Goal: Task Accomplishment & Management: Complete application form

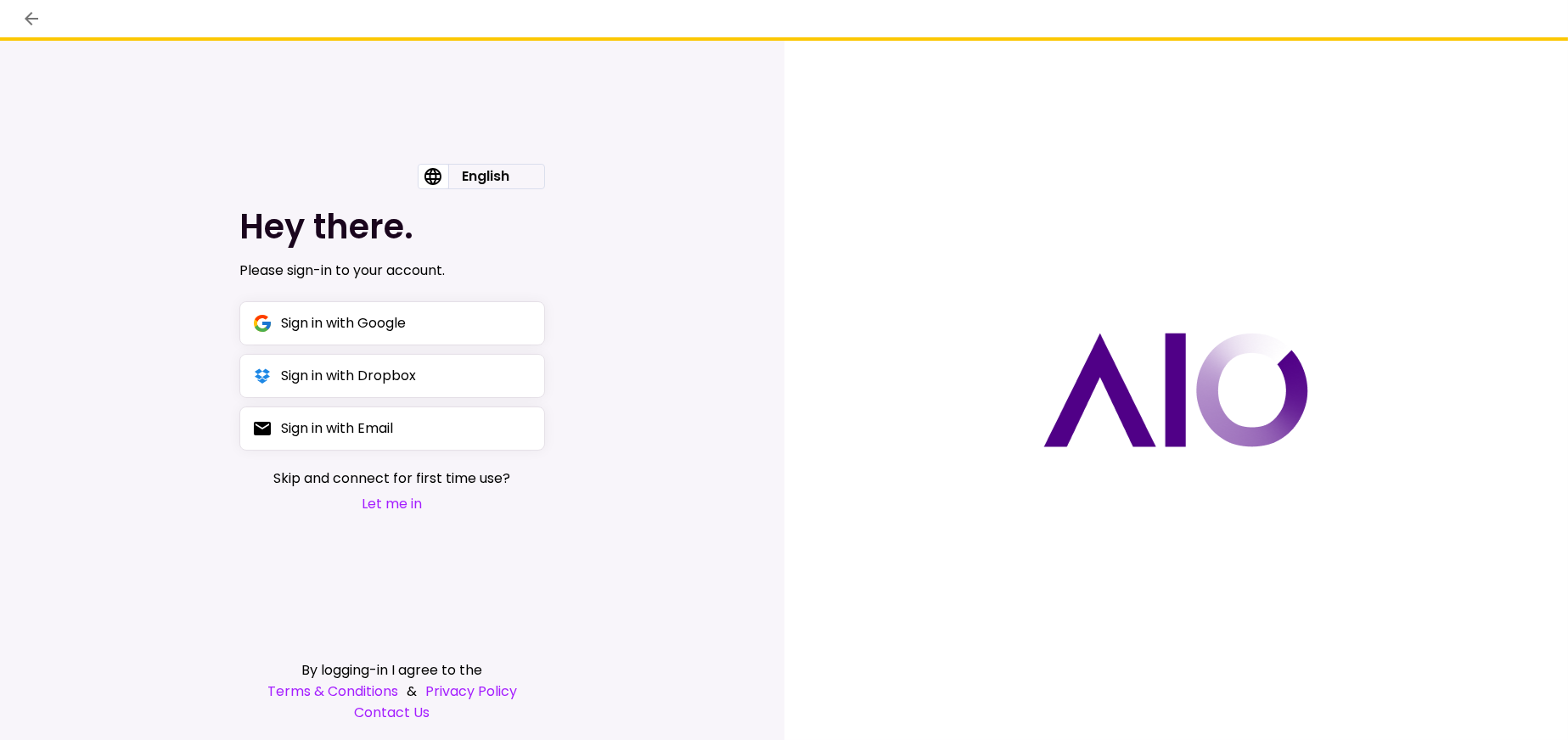
click at [1298, 108] on div at bounding box center [1176, 391] width 784 height 700
drag, startPoint x: 1388, startPoint y: 1, endPoint x: 888, endPoint y: 487, distance: 697.3
click at [888, 487] on div at bounding box center [1176, 391] width 784 height 700
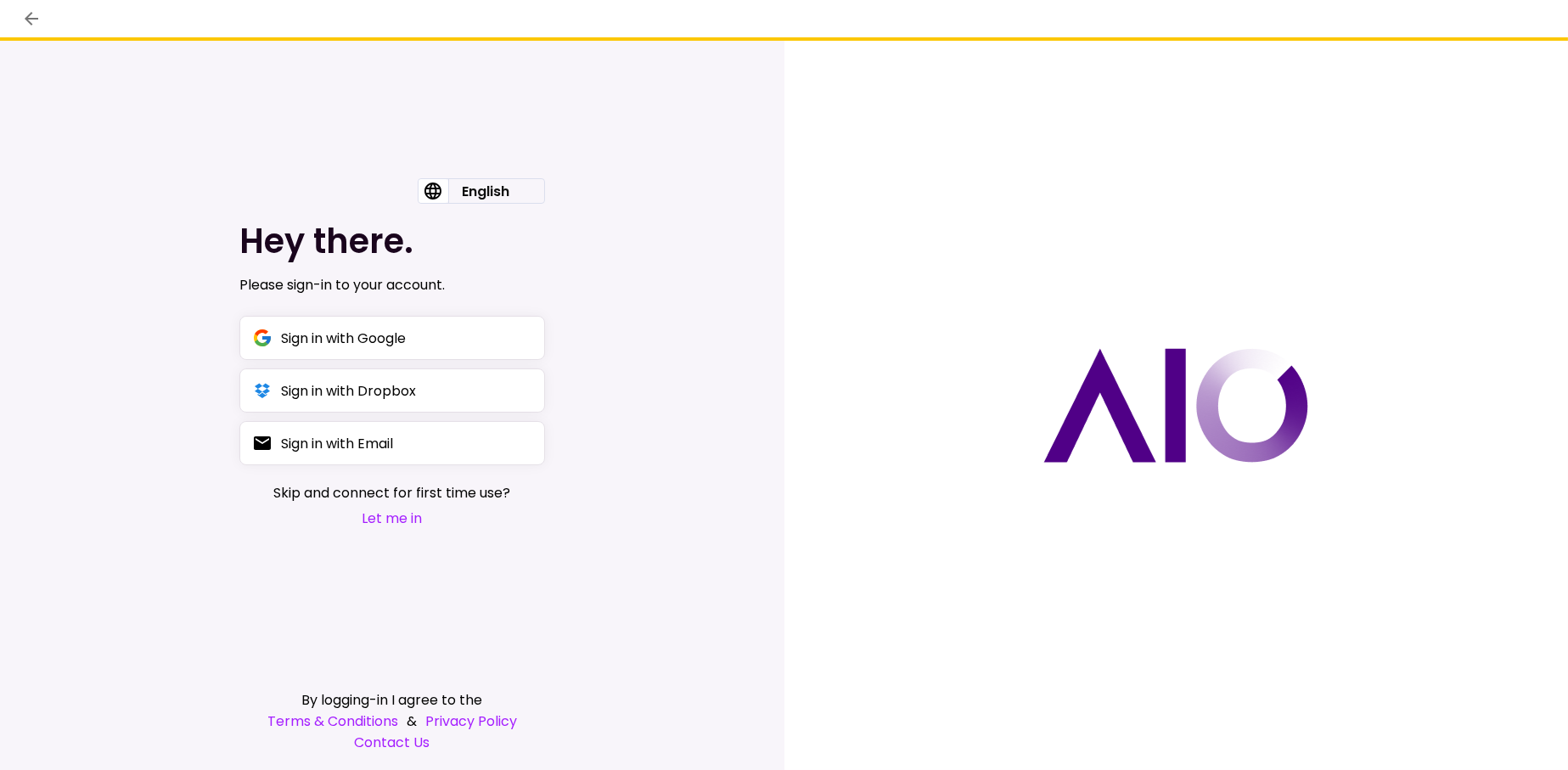
click at [1235, 112] on div at bounding box center [1176, 405] width 784 height 729
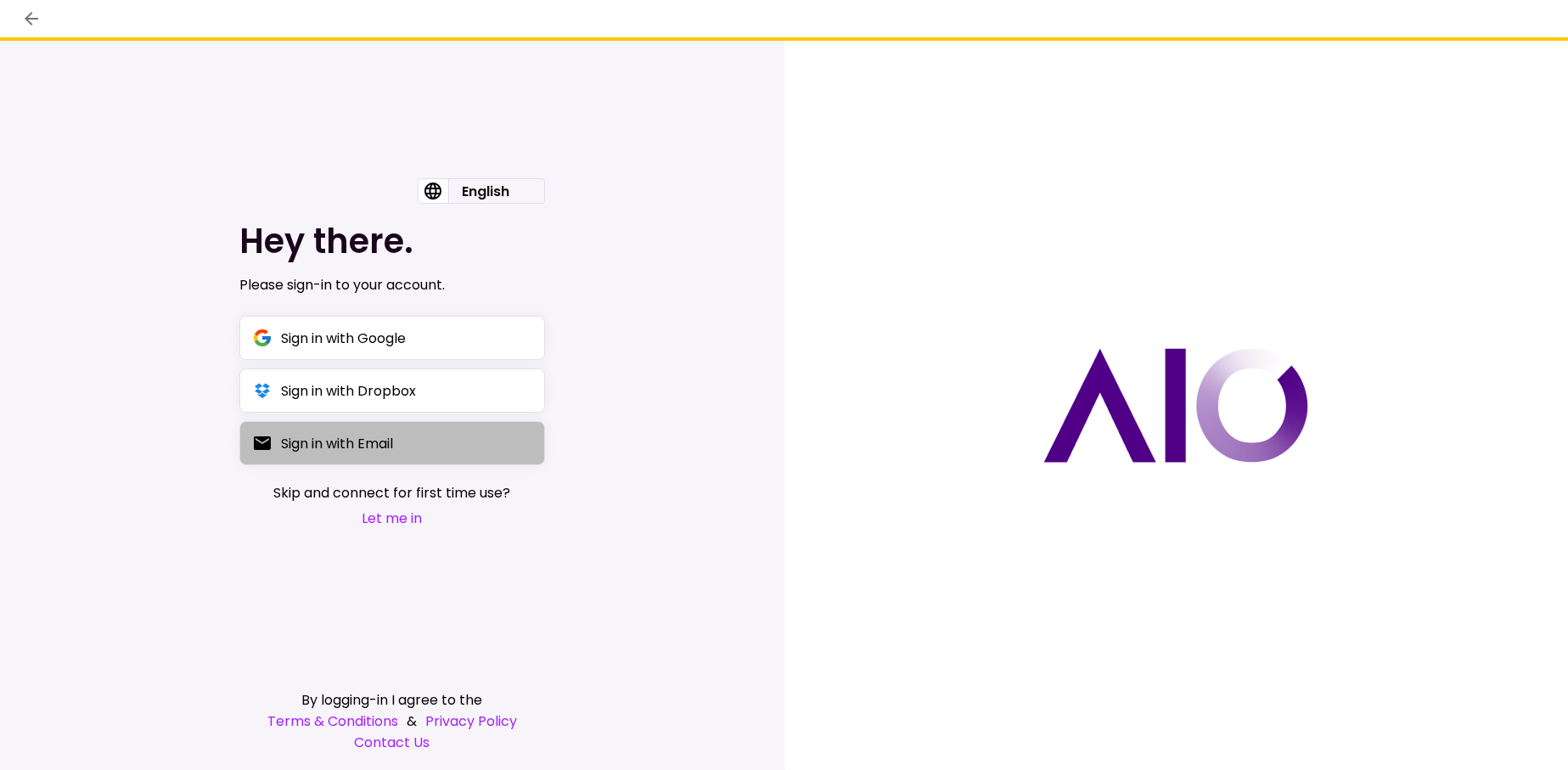
click at [366, 463] on button "Sign in with Email" at bounding box center [392, 443] width 306 height 44
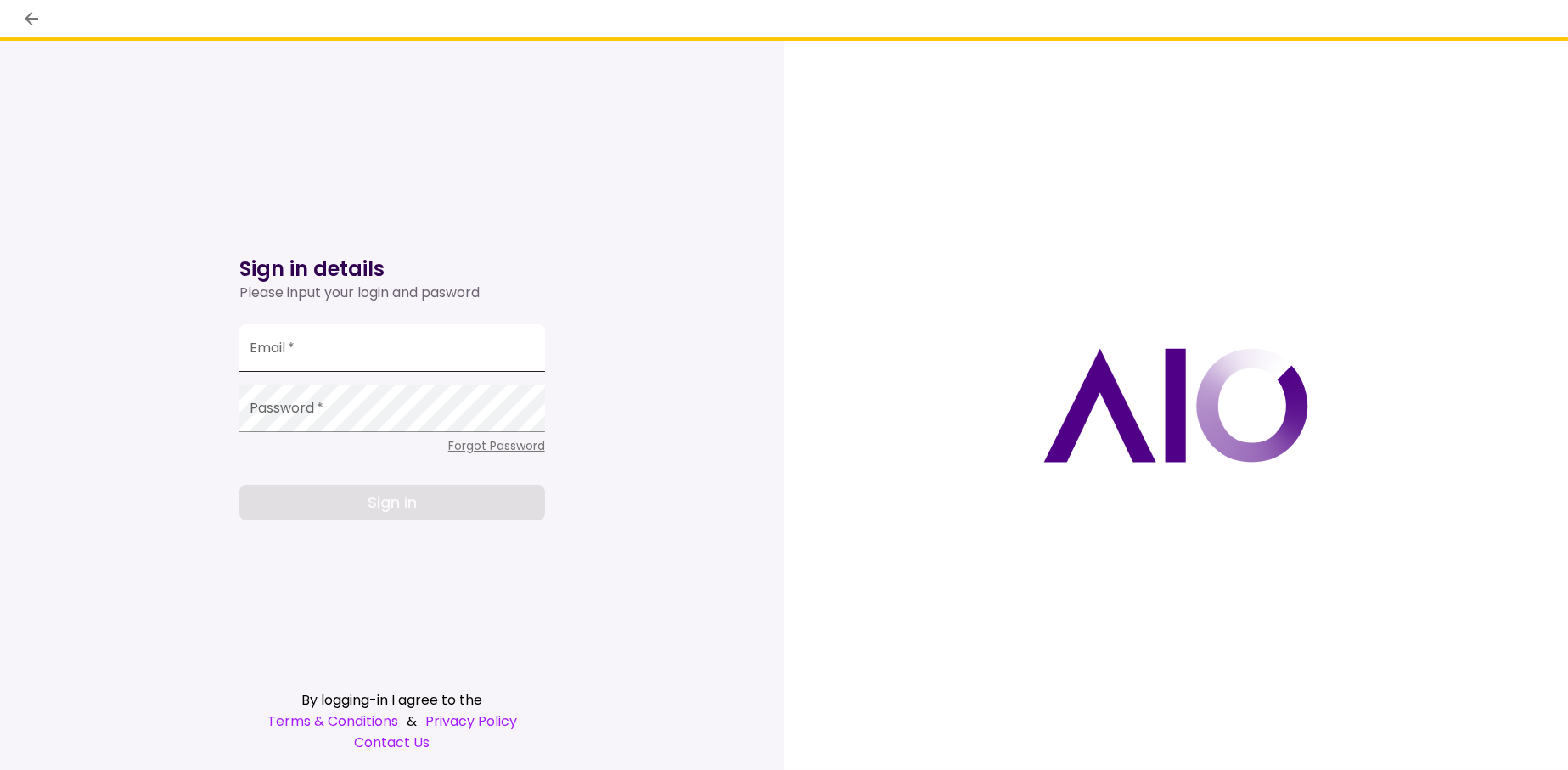
click at [304, 351] on input "Email   *" at bounding box center [392, 348] width 306 height 48
type input "**********"
click at [300, 398] on div "Password   *" at bounding box center [392, 408] width 306 height 48
click at [32, 14] on icon "back" at bounding box center [31, 19] width 21 height 21
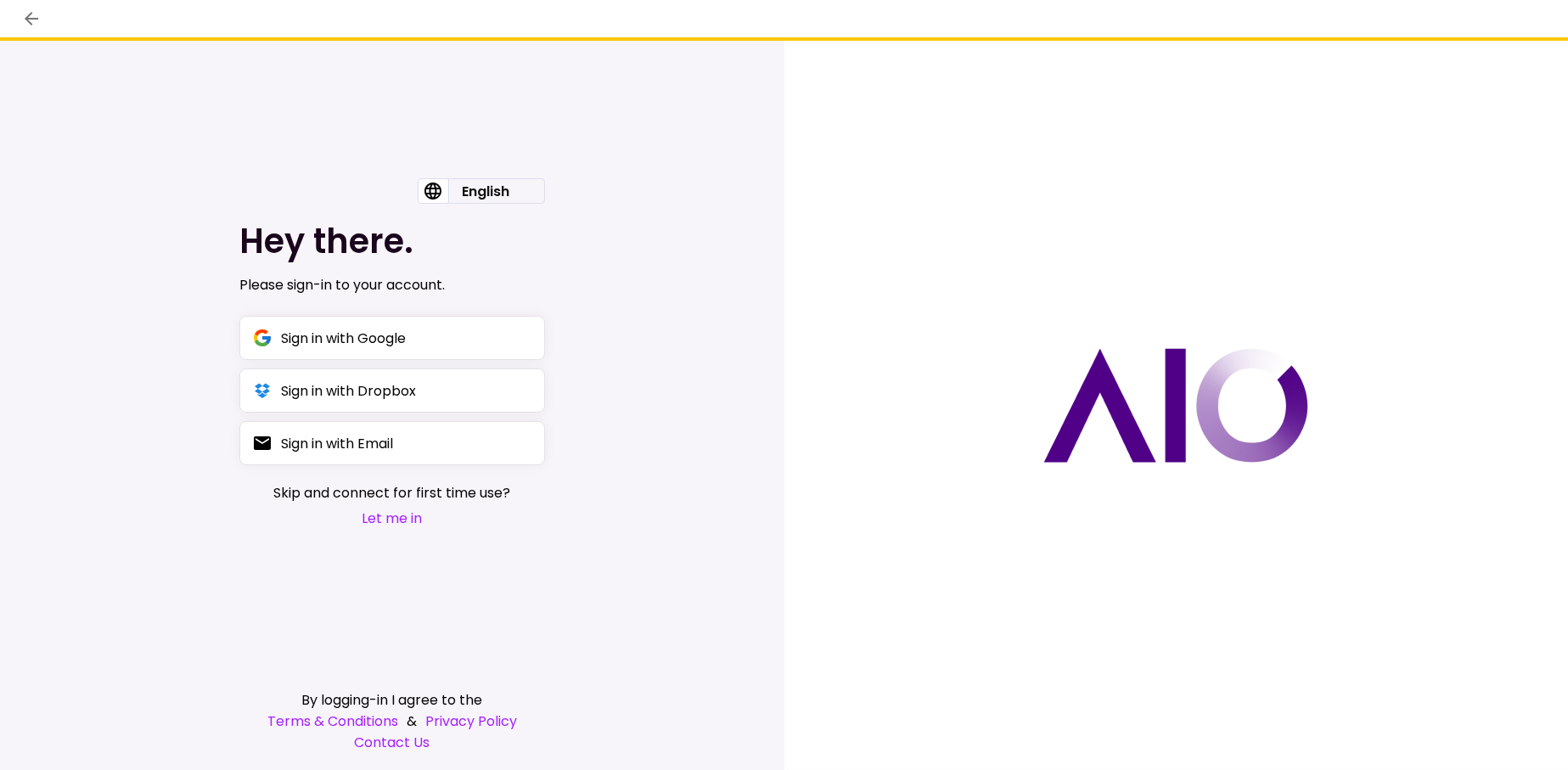
click at [397, 513] on button "Let me in" at bounding box center [391, 517] width 237 height 21
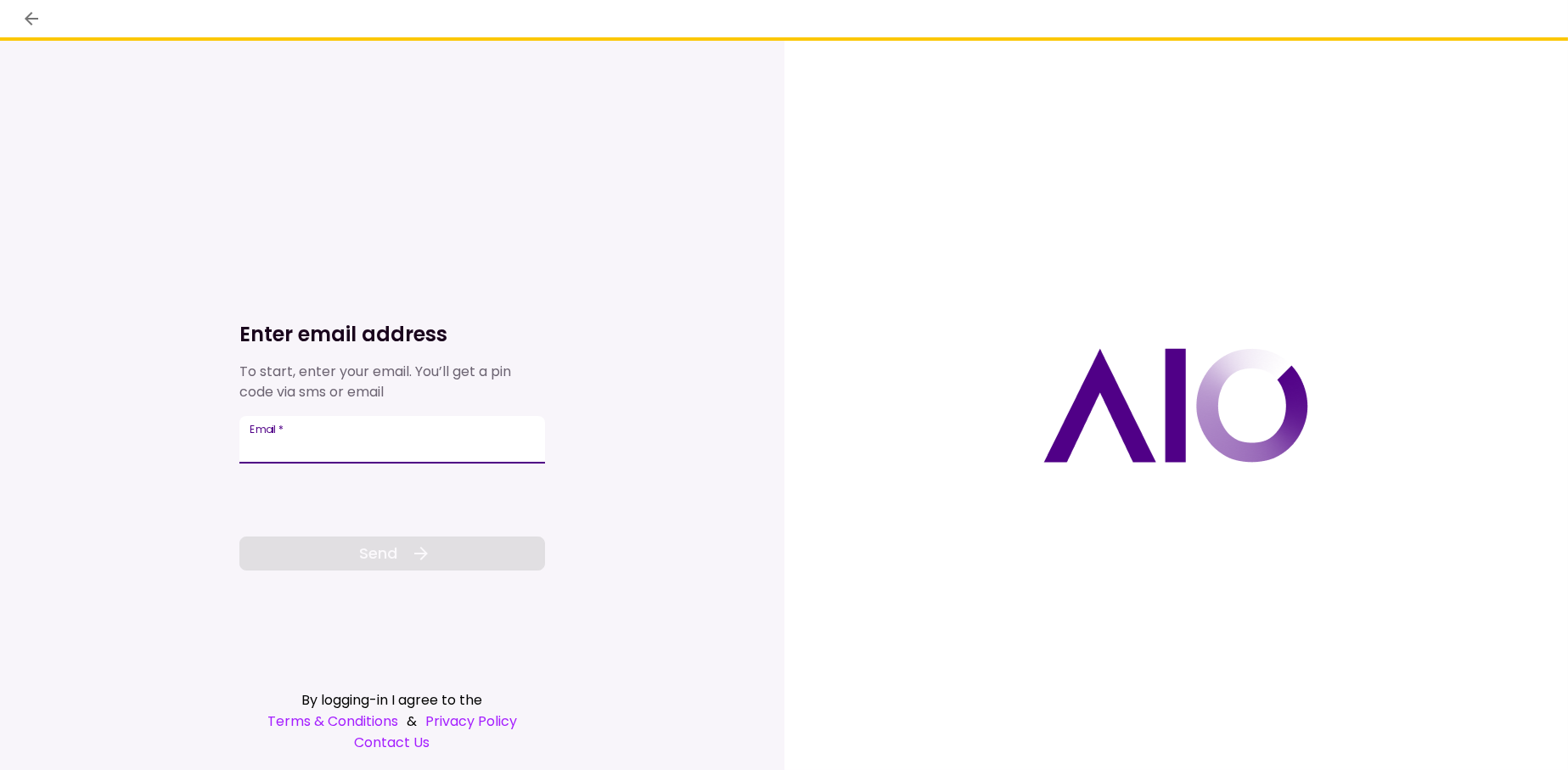
click at [327, 443] on input "Email   *" at bounding box center [392, 440] width 306 height 48
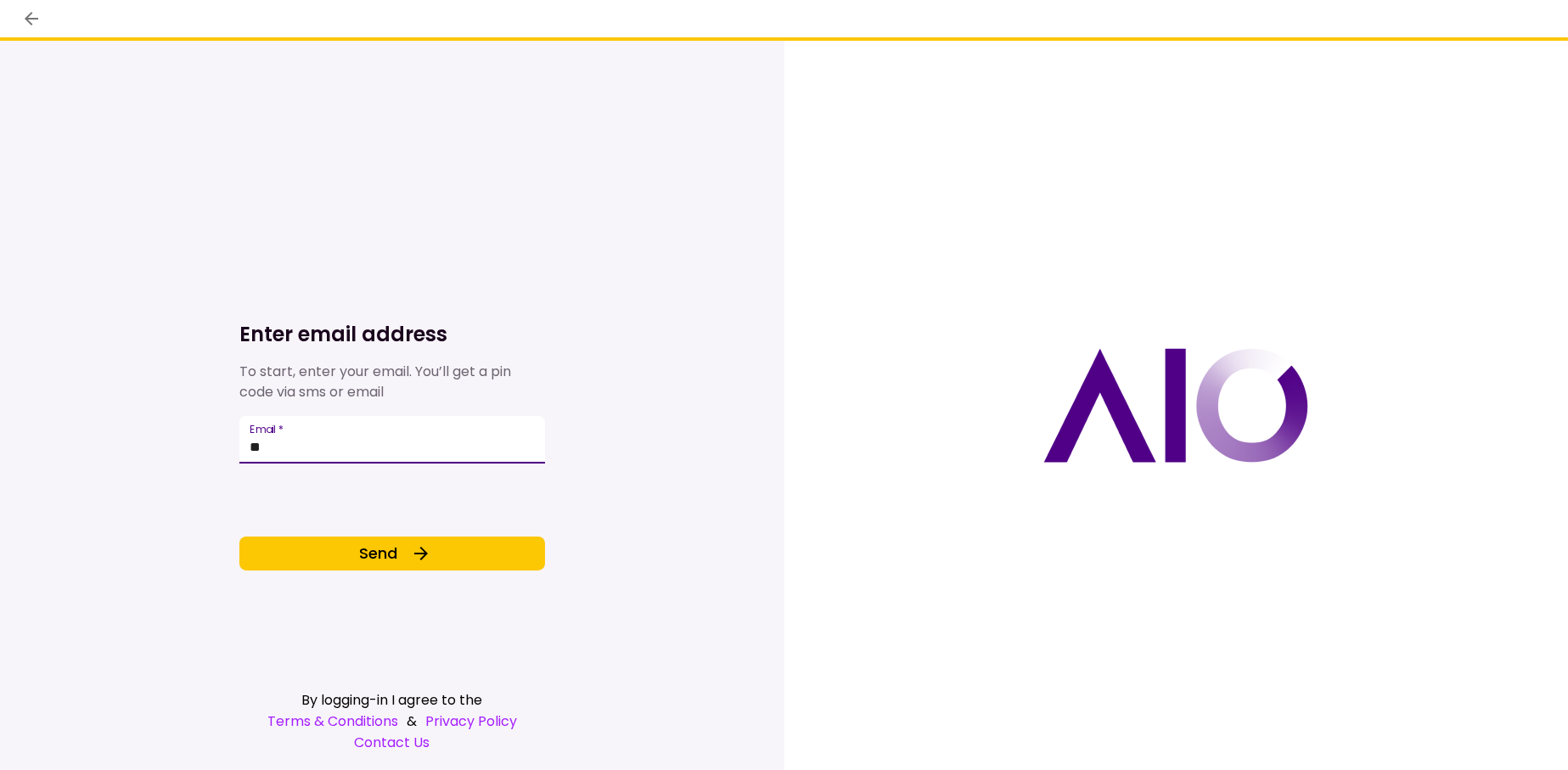
type input "*"
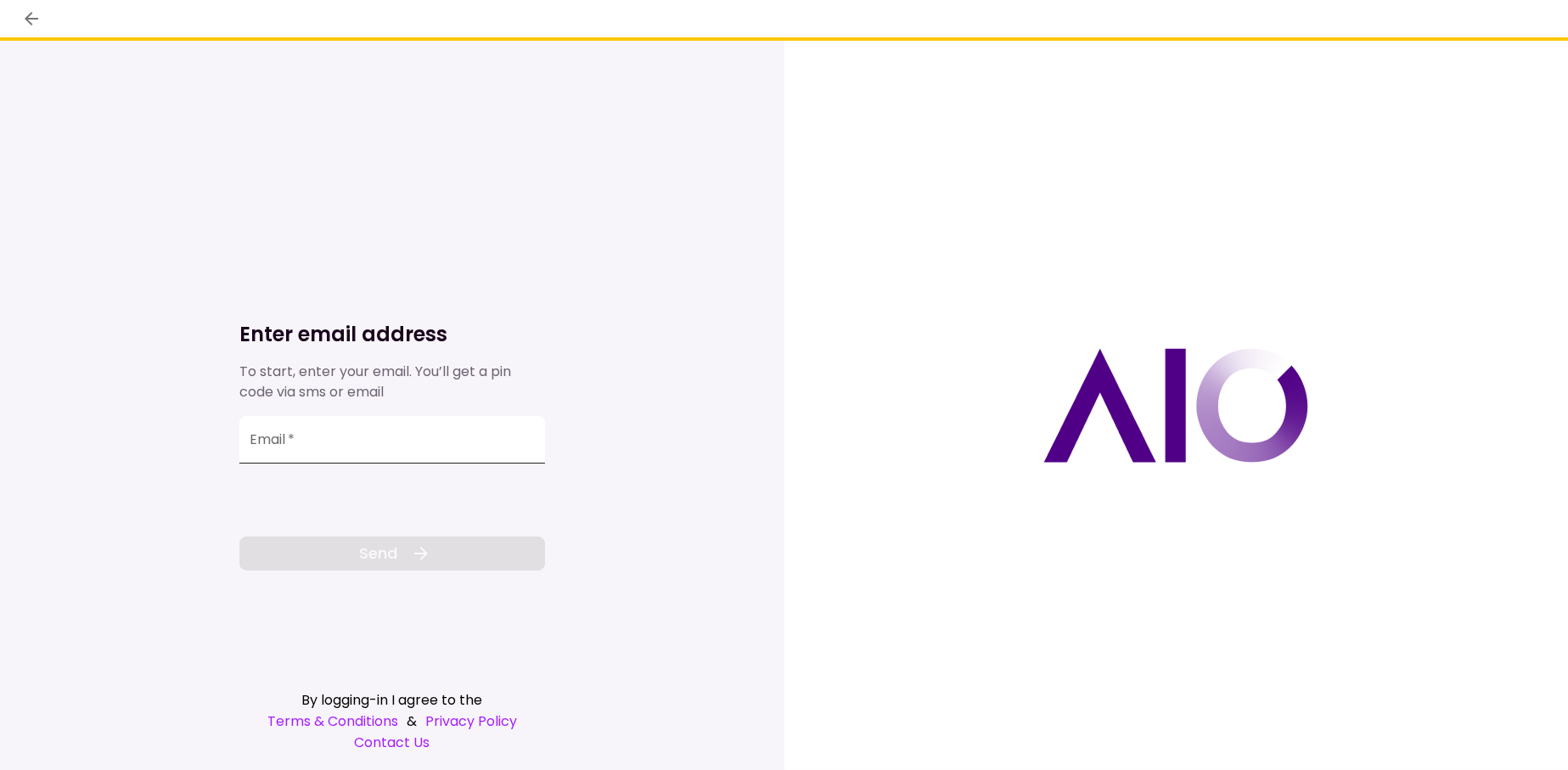
click at [273, 426] on div "Email   *" at bounding box center [392, 440] width 306 height 48
drag, startPoint x: 273, startPoint y: 426, endPoint x: 288, endPoint y: 433, distance: 16.6
paste input "**********"
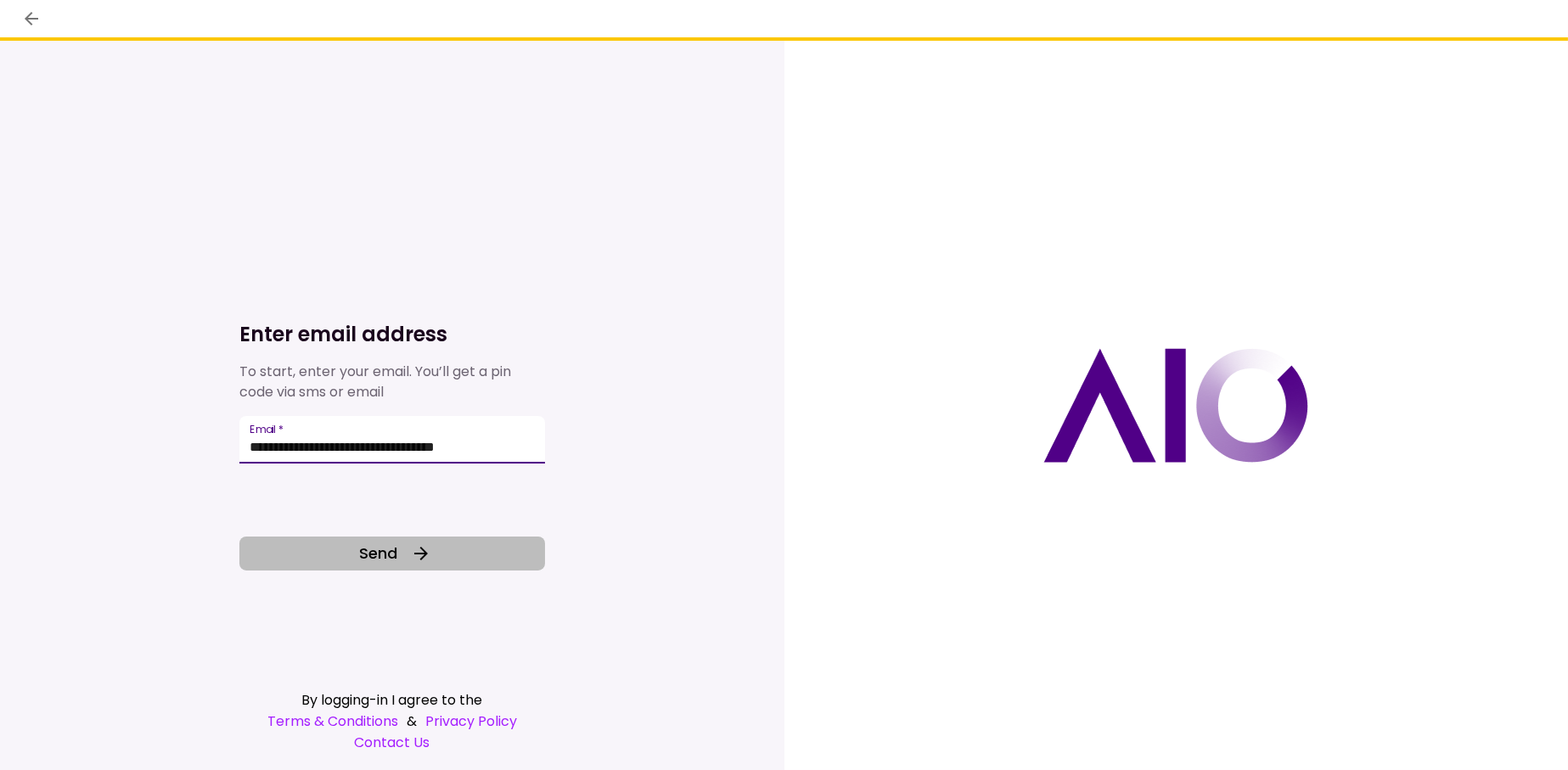
click at [431, 547] on icon at bounding box center [421, 553] width 21 height 21
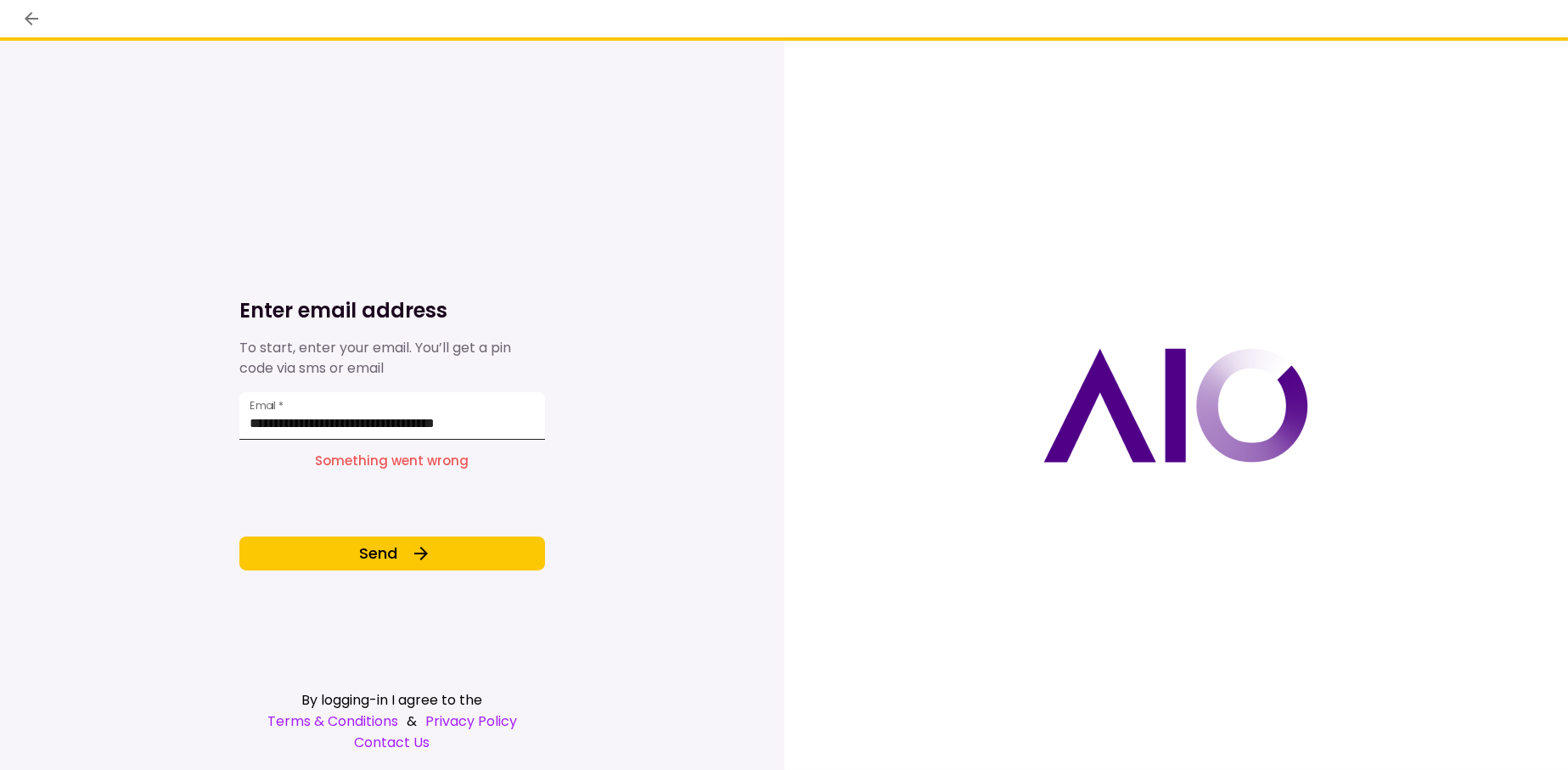
click at [502, 432] on input "**********" at bounding box center [392, 416] width 306 height 48
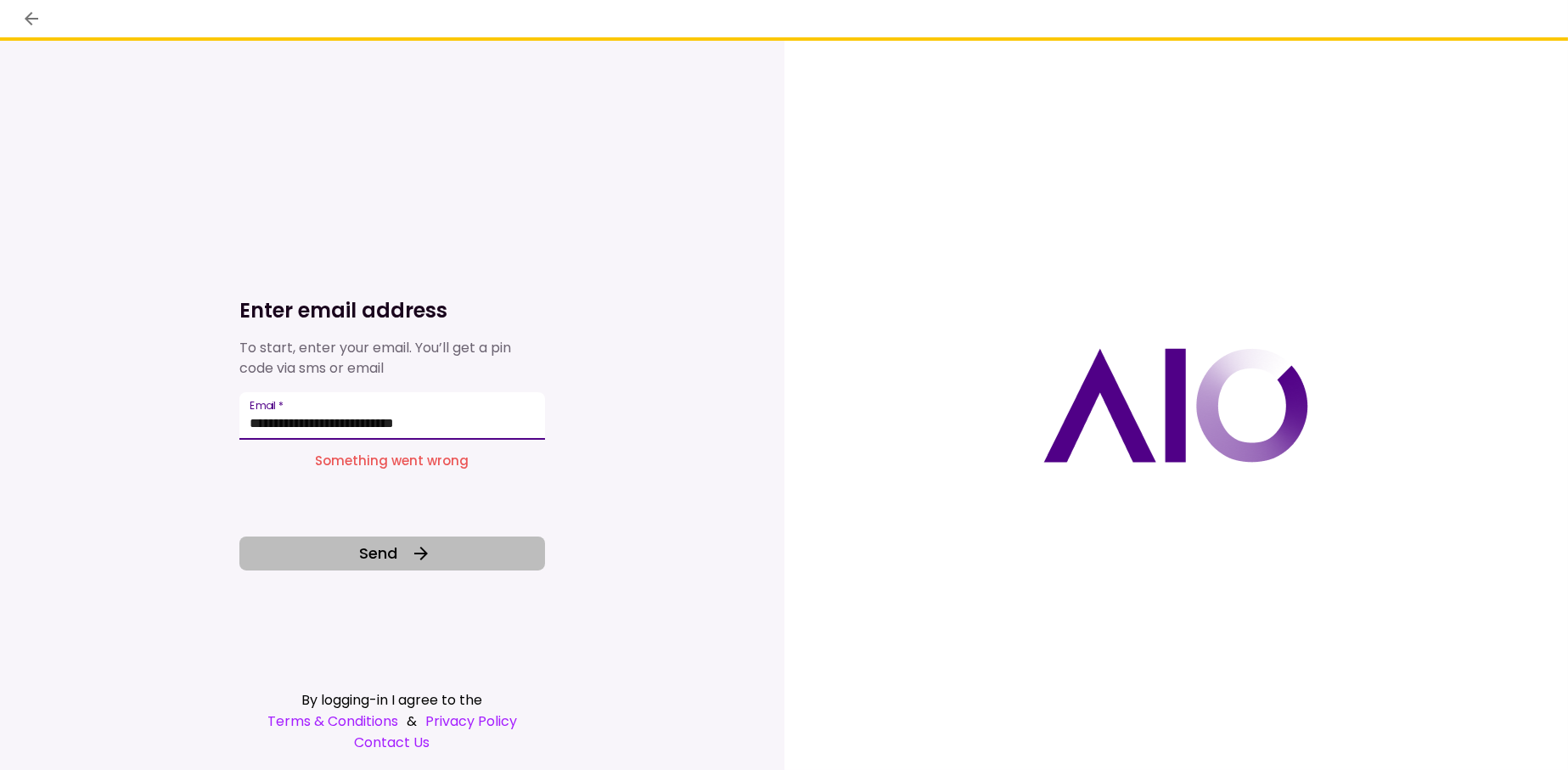
click at [460, 559] on button "Send" at bounding box center [392, 553] width 306 height 34
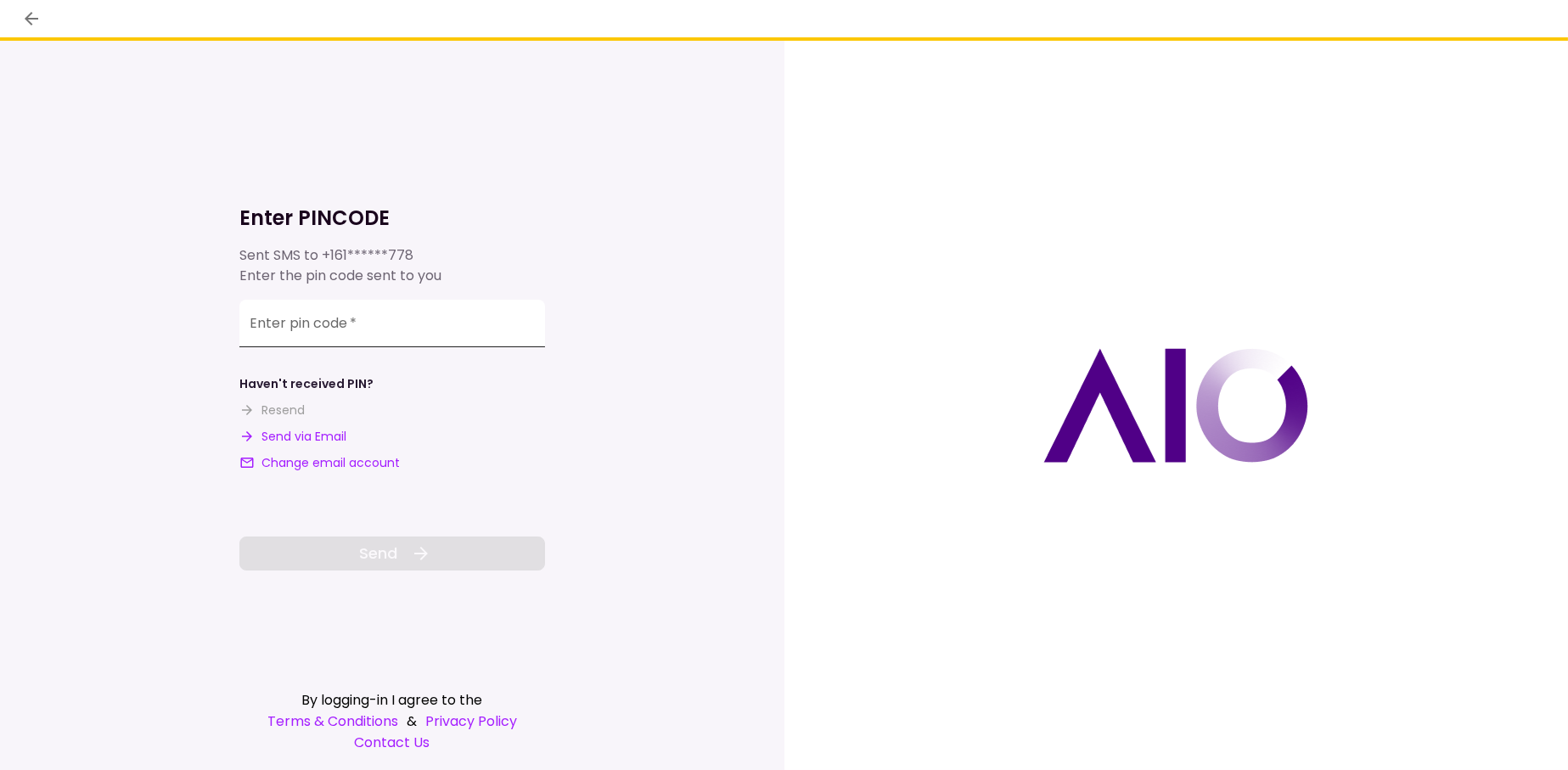
click at [327, 342] on input "**********" at bounding box center [392, 323] width 306 height 48
click at [302, 437] on button "Send via Email" at bounding box center [293, 437] width 107 height 18
click at [365, 347] on input "**********" at bounding box center [392, 323] width 306 height 48
click at [376, 324] on input "**********" at bounding box center [392, 323] width 306 height 48
paste input "number"
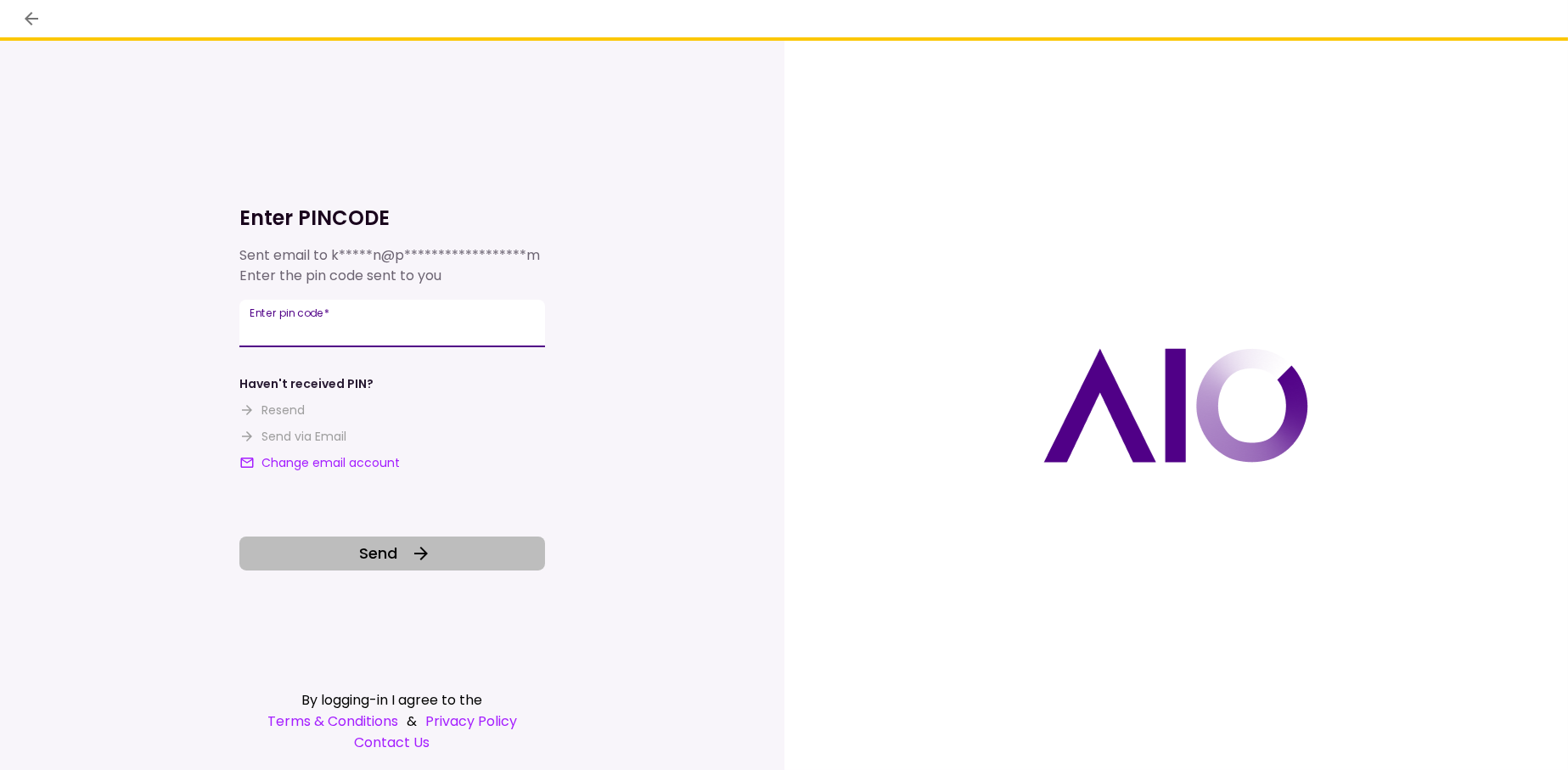
type input "******"
click at [416, 539] on button "Send" at bounding box center [392, 553] width 306 height 34
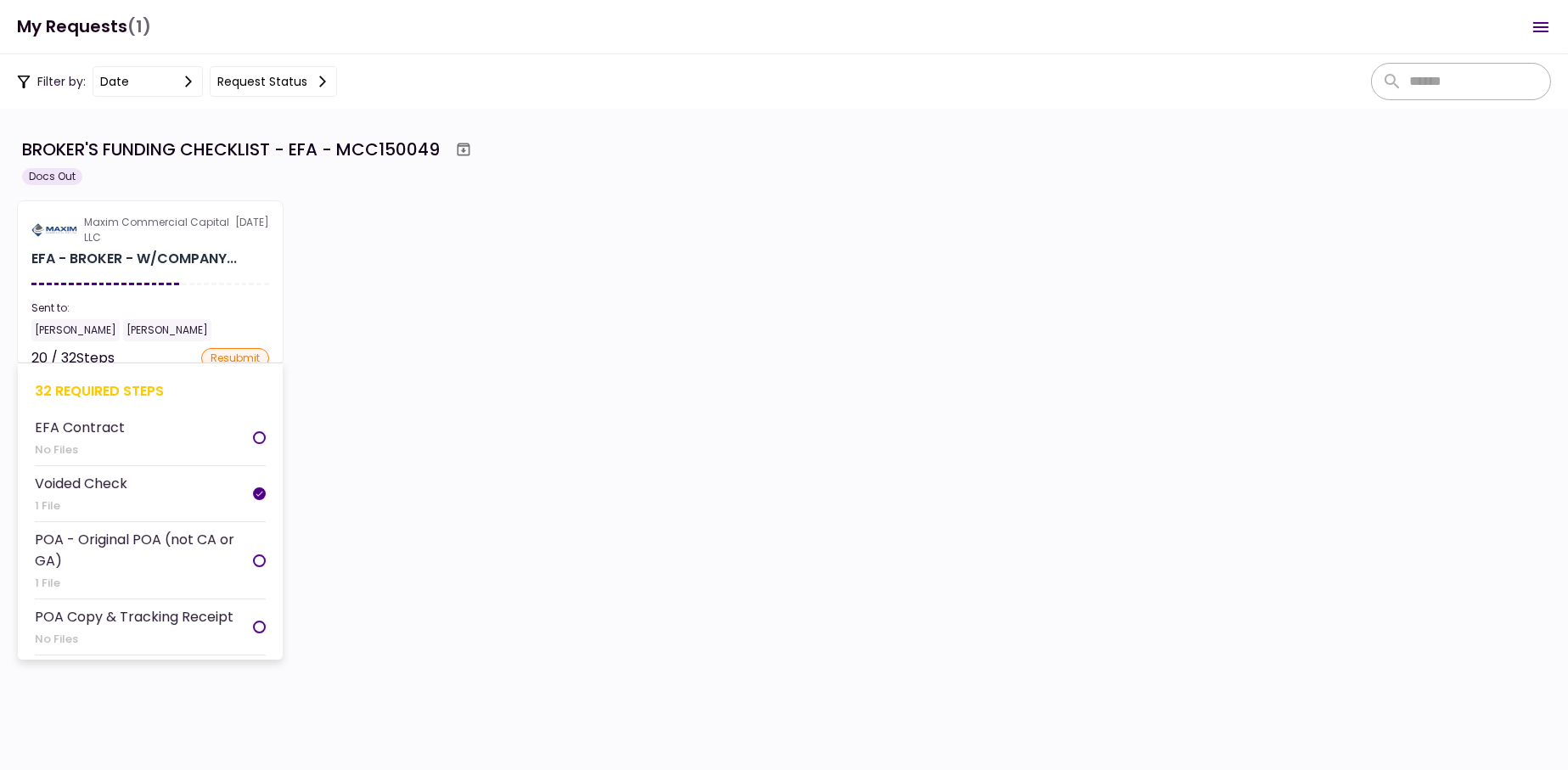
click at [151, 267] on section "Maxim Commercial Capital LLC [DATE] EFA - BROKER - W/COMPANY... Sent to: [PERSO…" at bounding box center [150, 283] width 267 height 166
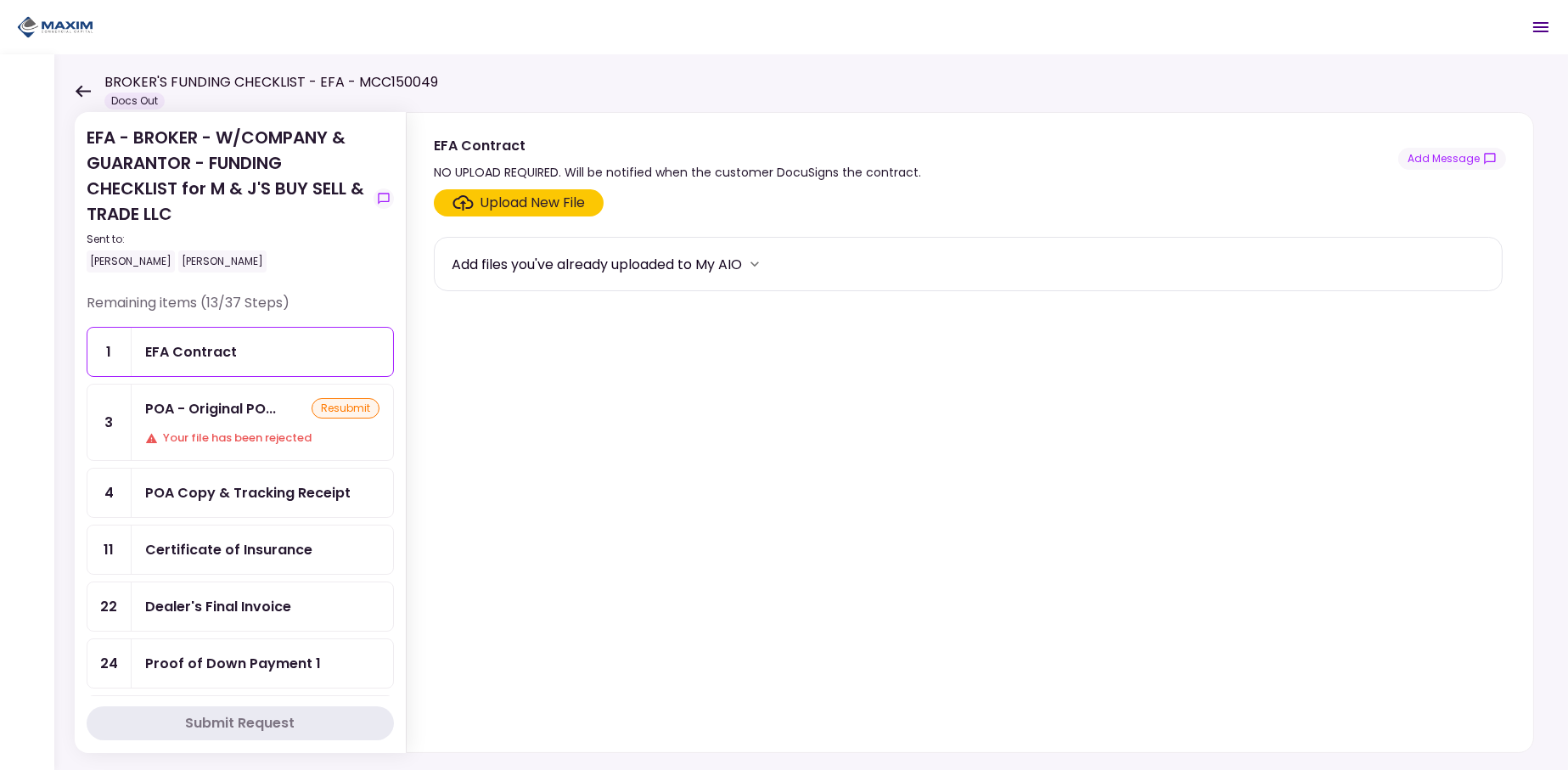
click at [255, 436] on div "Your file has been rejected" at bounding box center [262, 438] width 234 height 17
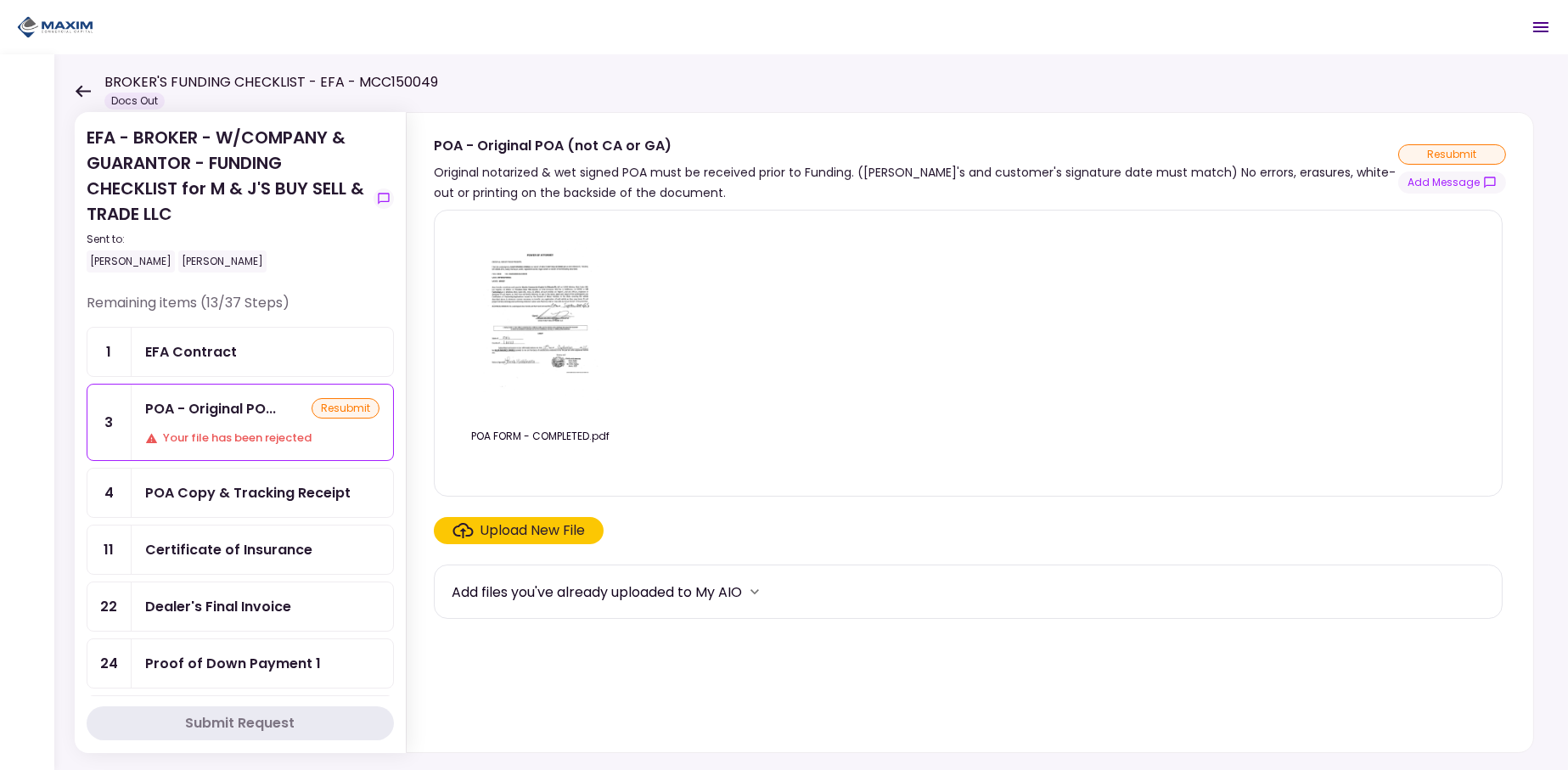
click at [554, 316] on img at bounding box center [541, 321] width 151 height 194
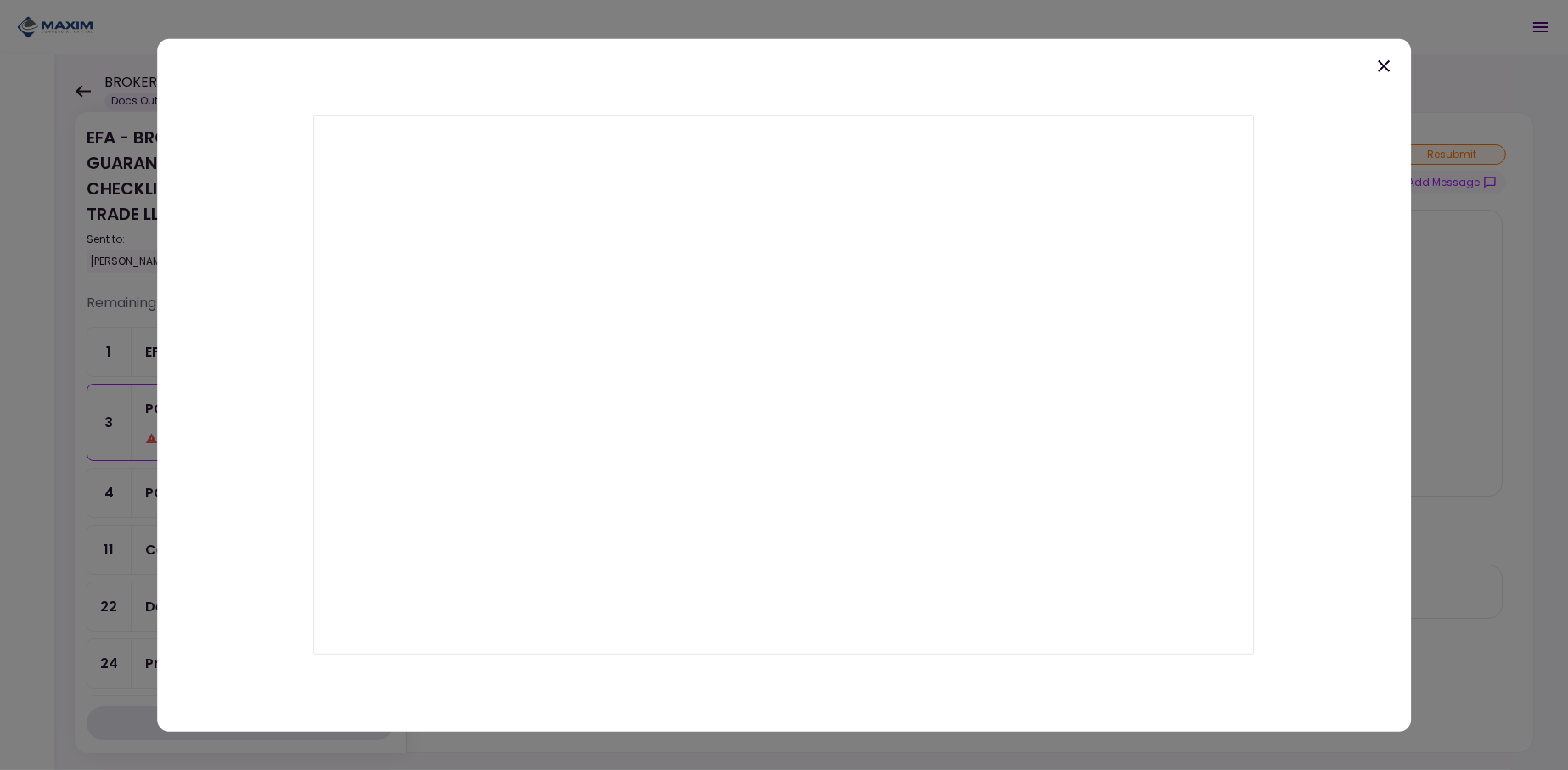
click at [1385, 62] on icon at bounding box center [1383, 65] width 21 height 21
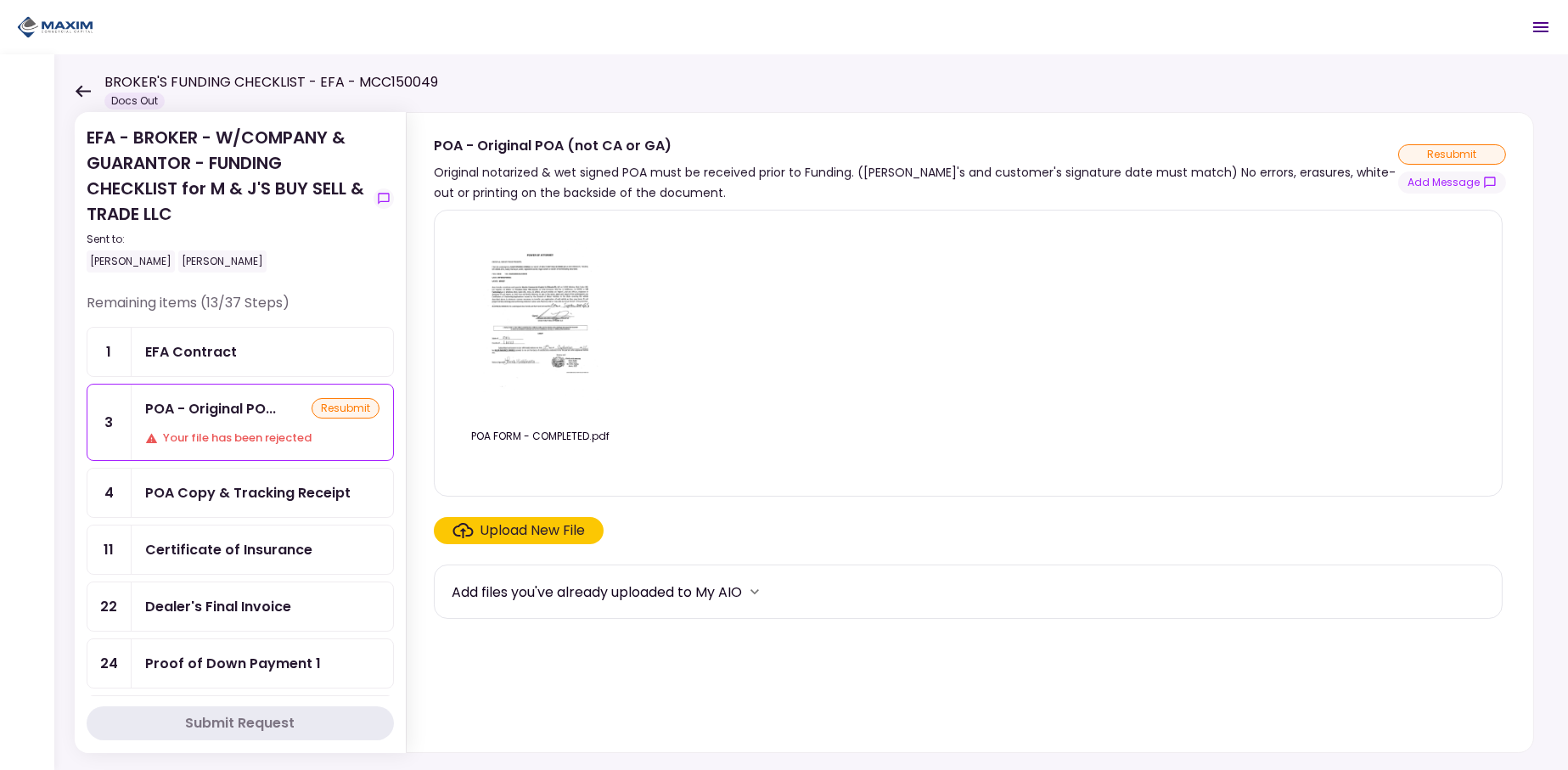
click at [243, 482] on div "POA Copy & Tracking Receipt" at bounding box center [247, 492] width 205 height 21
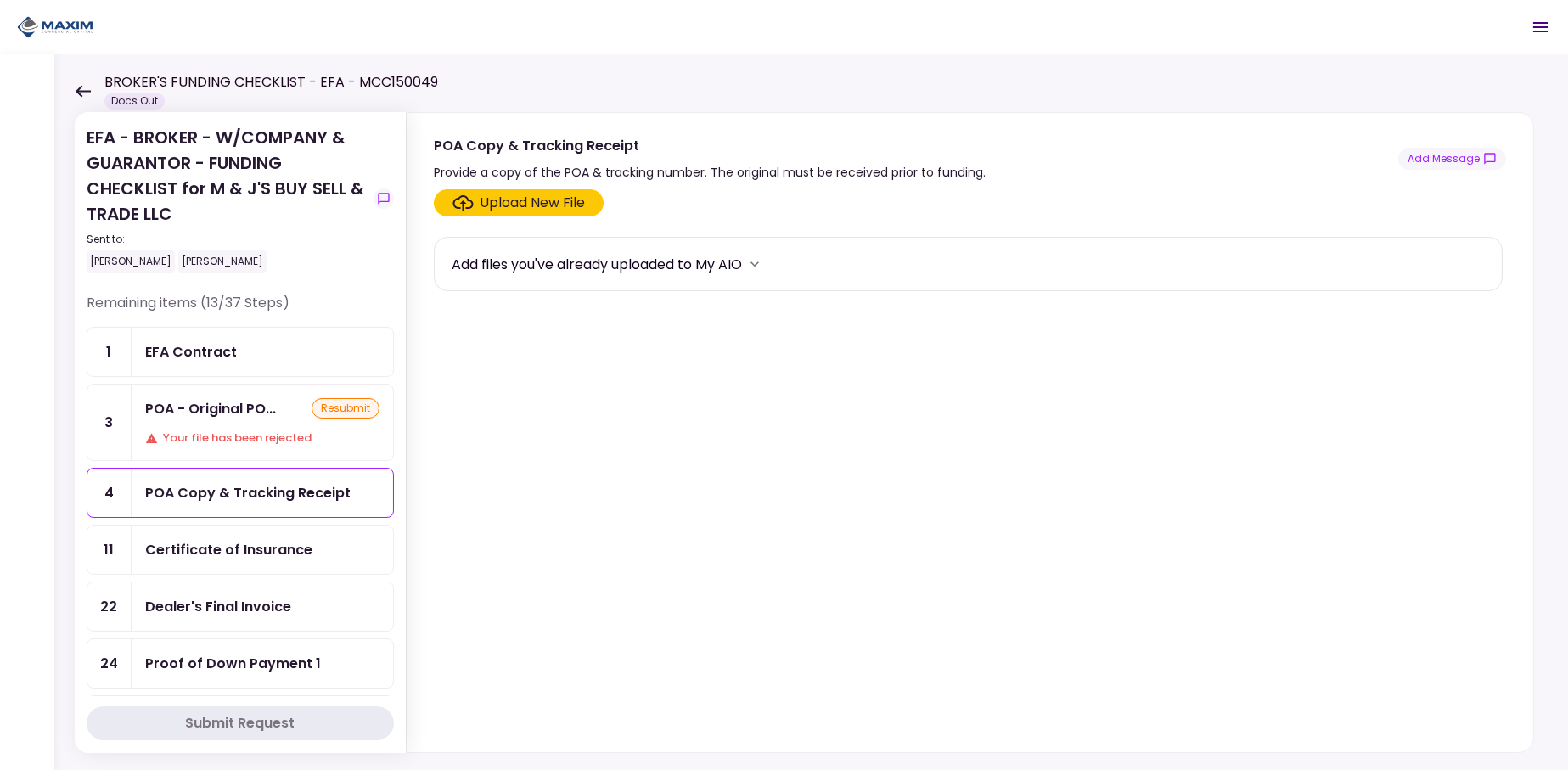
click at [565, 206] on div "Upload New File" at bounding box center [533, 202] width 105 height 21
click at [0, 0] on input "Upload New File" at bounding box center [0, 0] width 0 height 0
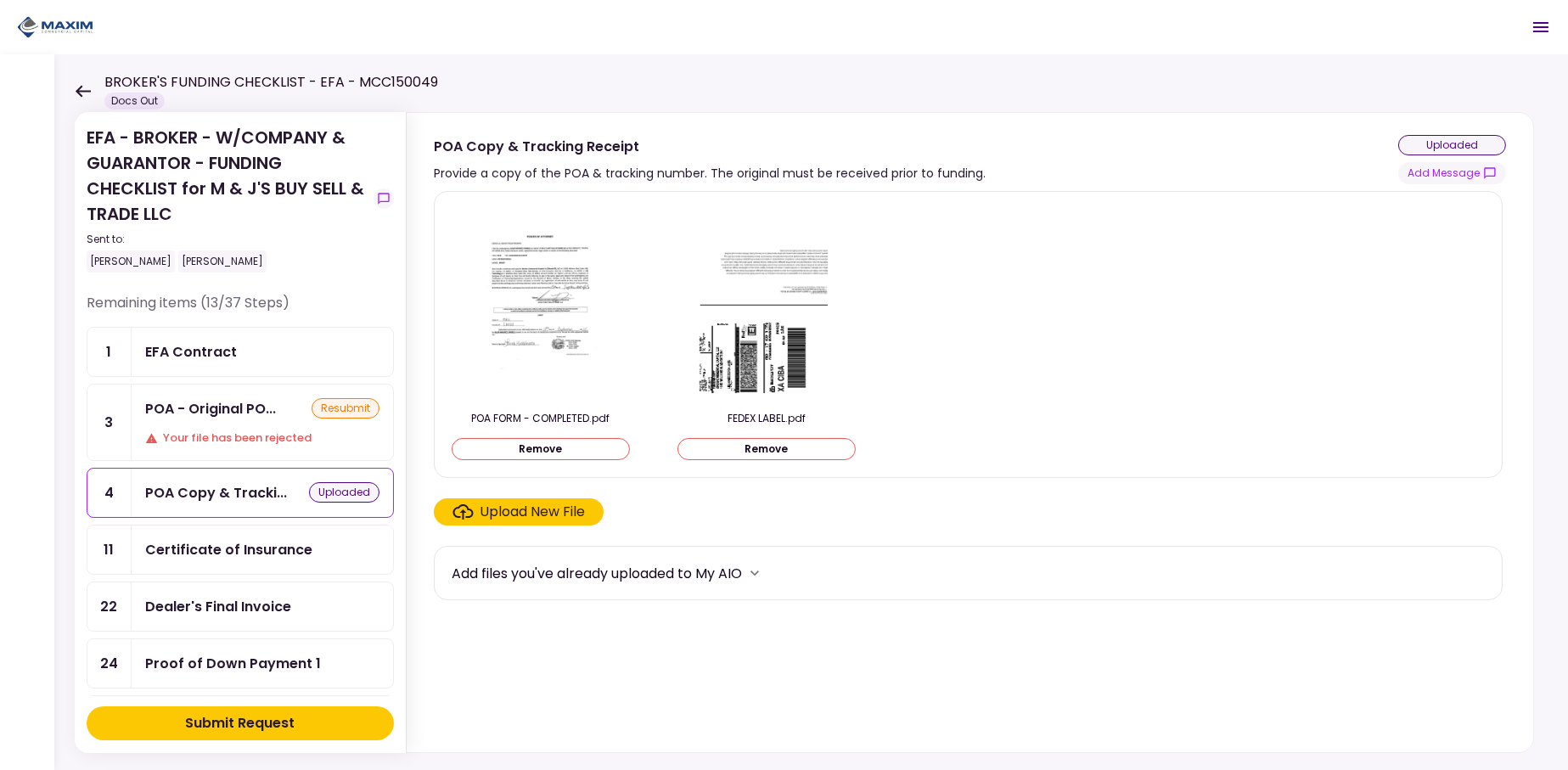
click at [250, 541] on div "Certificate of Insurance" at bounding box center [228, 549] width 167 height 21
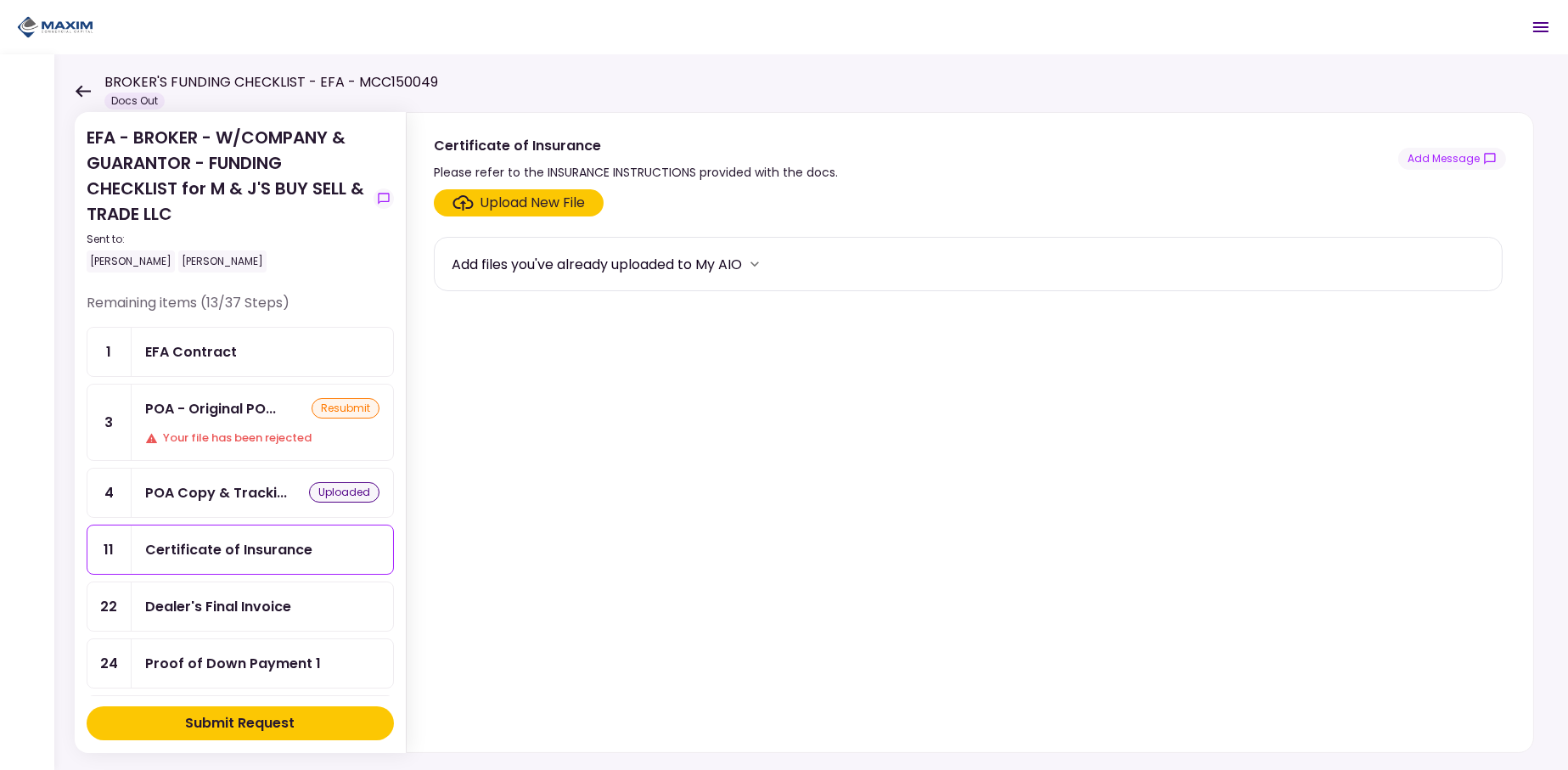
click at [525, 197] on div "Upload New File" at bounding box center [533, 202] width 105 height 21
click at [0, 0] on input "Upload New File" at bounding box center [0, 0] width 0 height 0
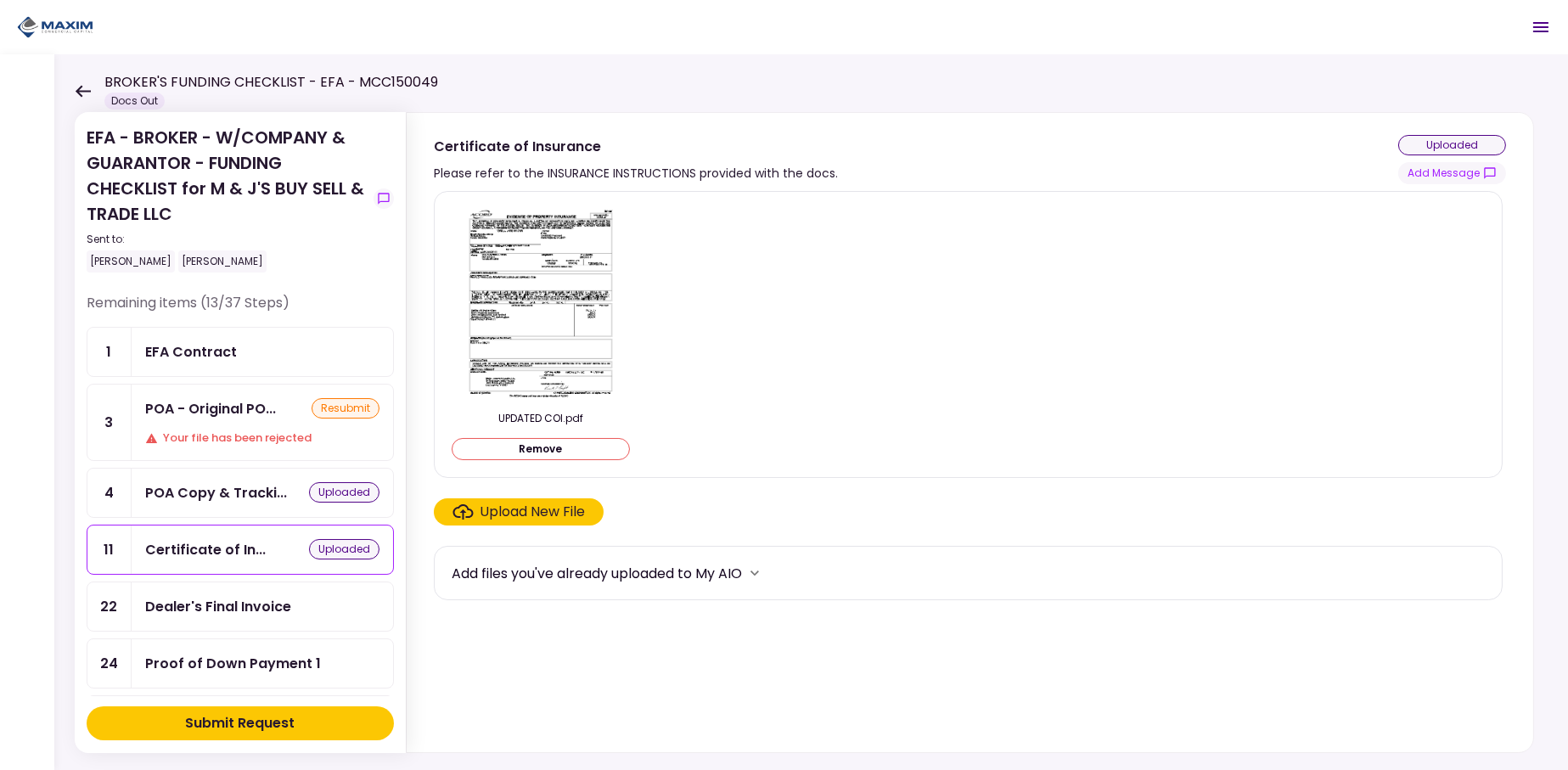
click at [264, 605] on div "Dealer's Final Invoice" at bounding box center [217, 605] width 146 height 21
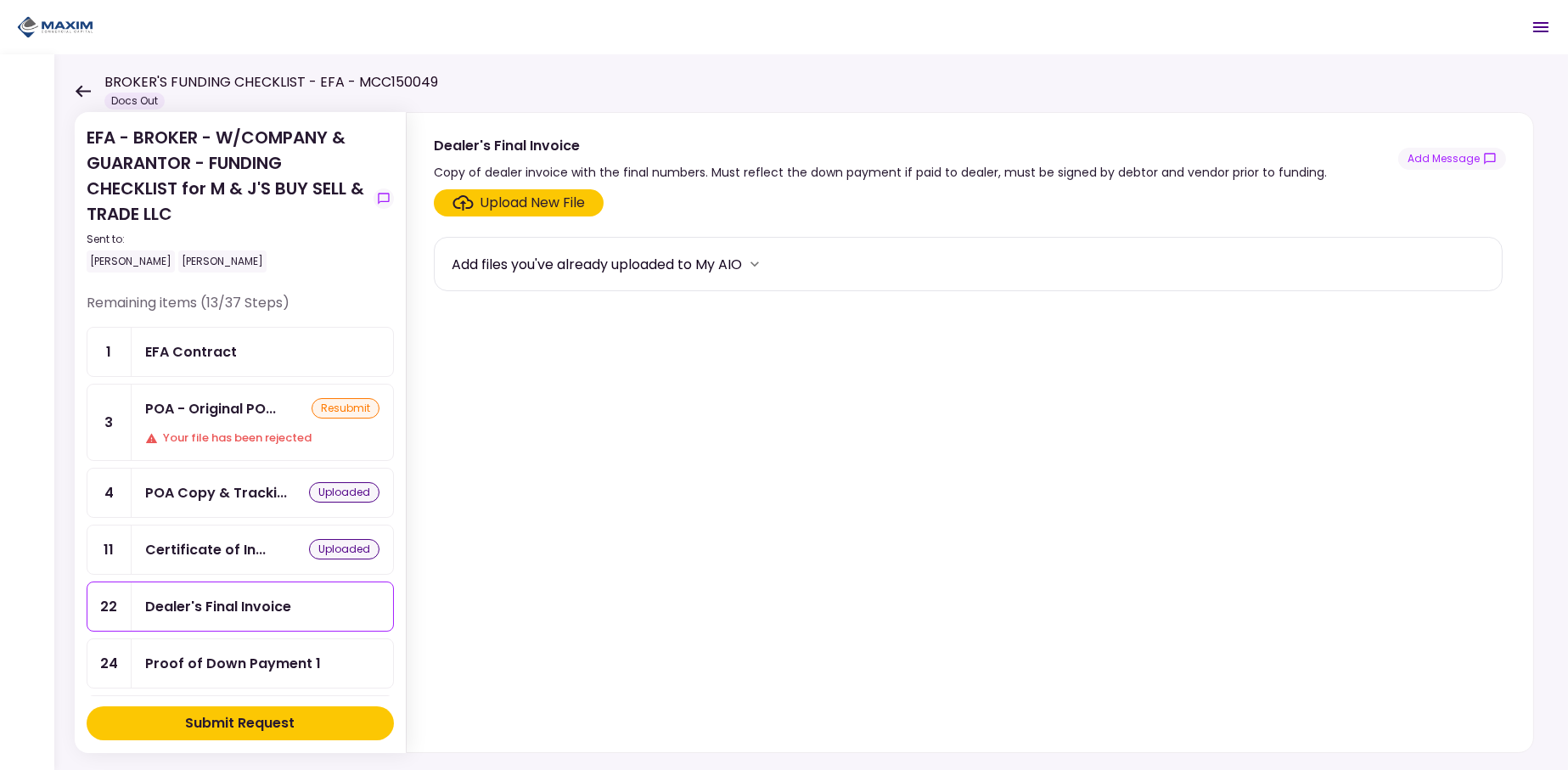
click at [536, 201] on div "Upload New File" at bounding box center [533, 202] width 105 height 21
click at [0, 0] on input "Upload New File" at bounding box center [0, 0] width 0 height 0
click at [541, 201] on div "Upload New File" at bounding box center [533, 202] width 105 height 21
click at [0, 0] on input "Upload New File" at bounding box center [0, 0] width 0 height 0
